Goal: Find specific page/section: Find specific page/section

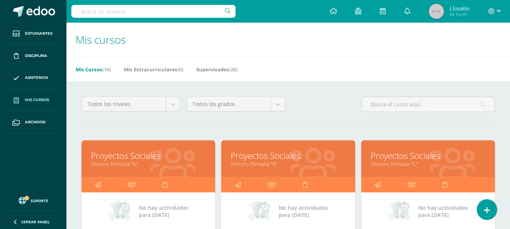
click at [152, 164] on link "Tercero Primaria "A"" at bounding box center [148, 164] width 115 height 7
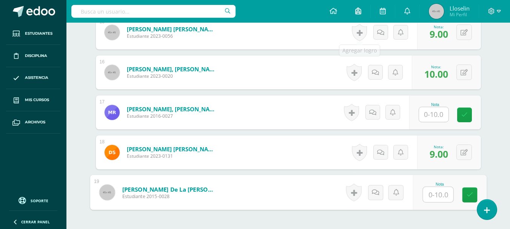
scroll to position [815, 0]
